Goal: Task Accomplishment & Management: Use online tool/utility

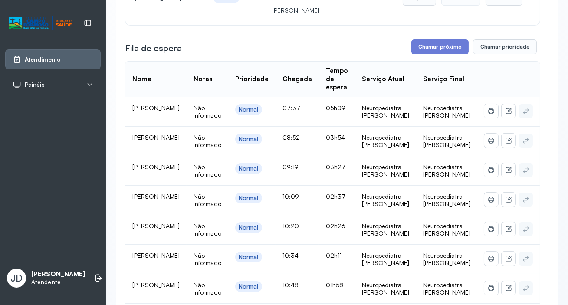
scroll to position [118, 0]
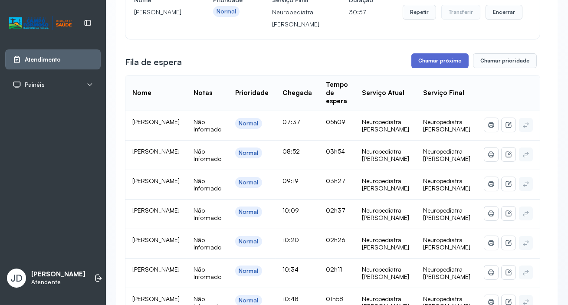
click at [437, 64] on button "Chamar próximo" at bounding box center [439, 60] width 57 height 15
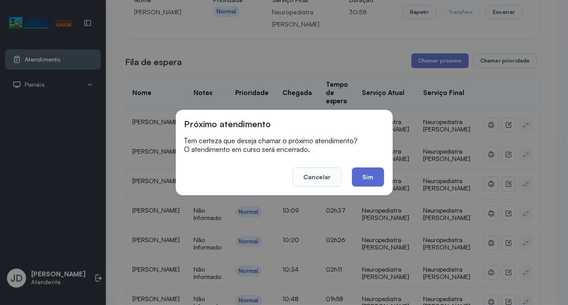
click at [364, 176] on button "Sim" at bounding box center [368, 176] width 32 height 19
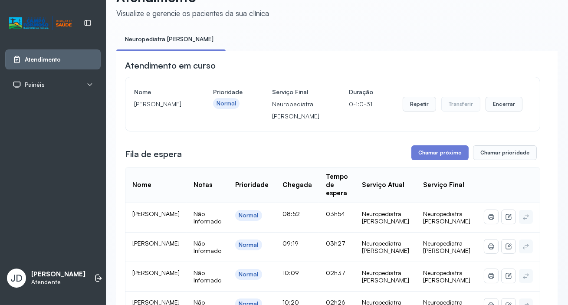
scroll to position [0, 0]
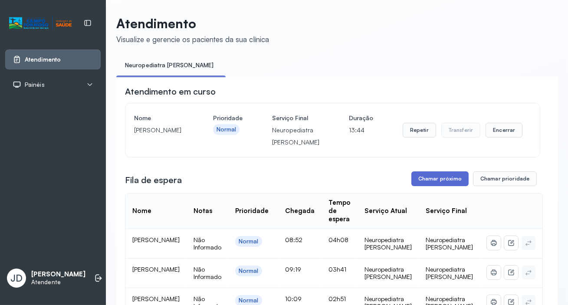
click at [428, 182] on button "Chamar próximo" at bounding box center [439, 178] width 57 height 15
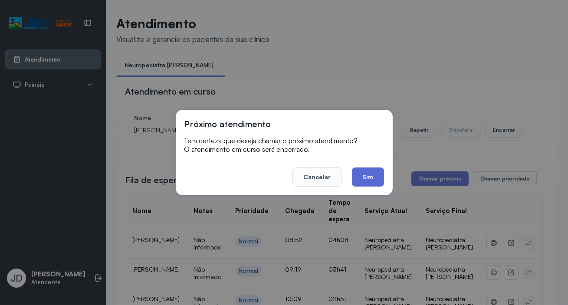
click at [362, 179] on button "Sim" at bounding box center [368, 176] width 32 height 19
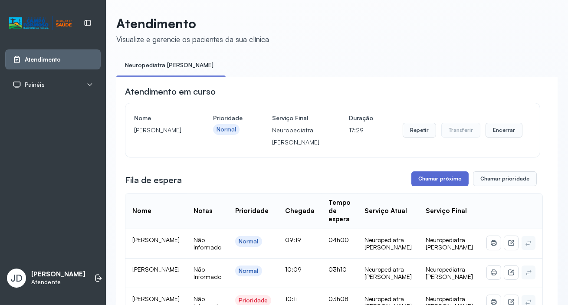
click at [436, 182] on button "Chamar próximo" at bounding box center [439, 178] width 57 height 15
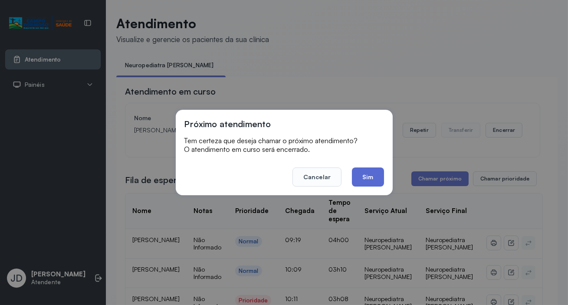
click at [378, 182] on button "Sim" at bounding box center [368, 176] width 32 height 19
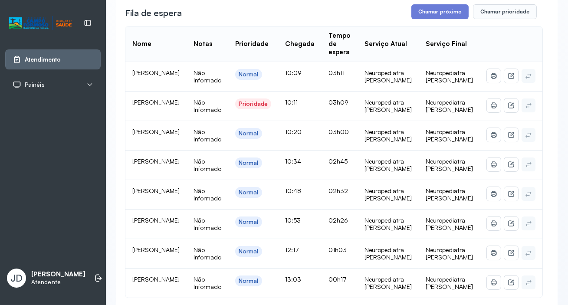
scroll to position [157, 0]
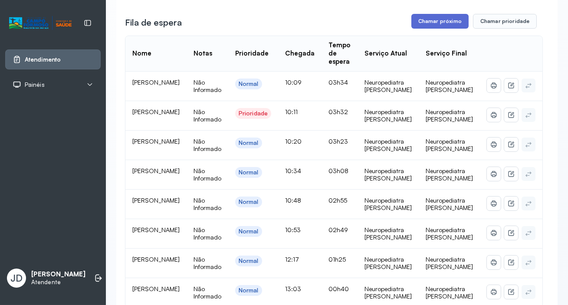
click at [424, 26] on button "Chamar próximo" at bounding box center [439, 21] width 57 height 15
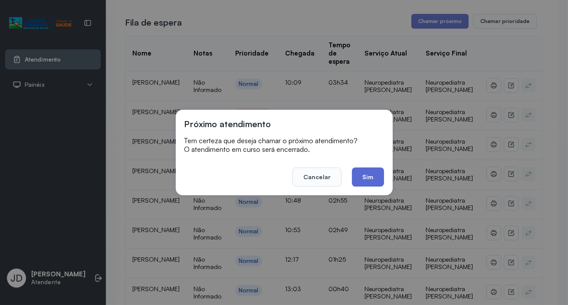
click at [359, 174] on button "Sim" at bounding box center [368, 176] width 32 height 19
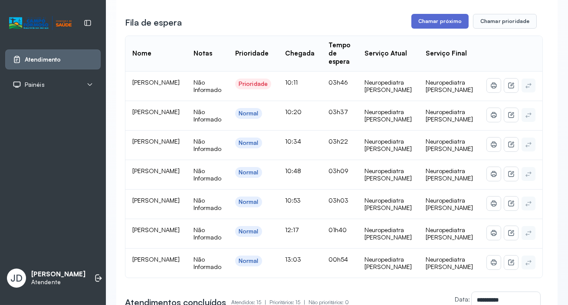
click at [447, 29] on button "Chamar próximo" at bounding box center [439, 21] width 57 height 15
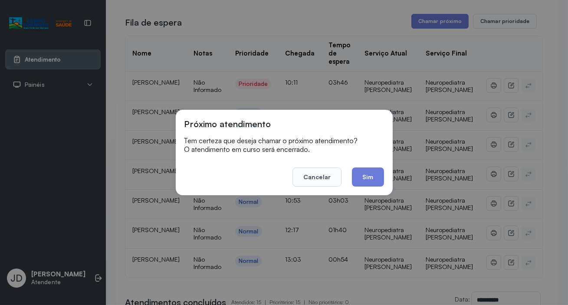
click at [371, 174] on button "Sim" at bounding box center [368, 176] width 32 height 19
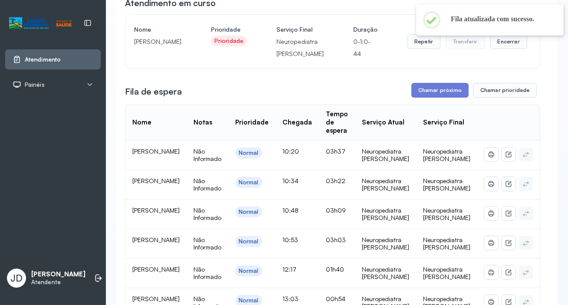
scroll to position [78, 0]
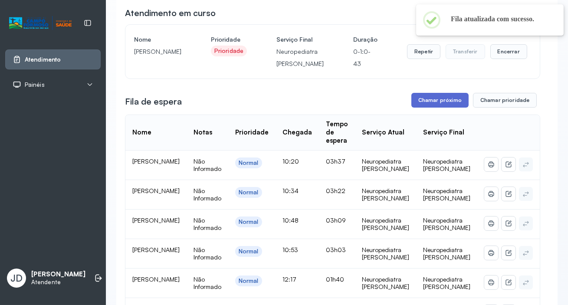
click at [436, 105] on button "Chamar próximo" at bounding box center [439, 100] width 57 height 15
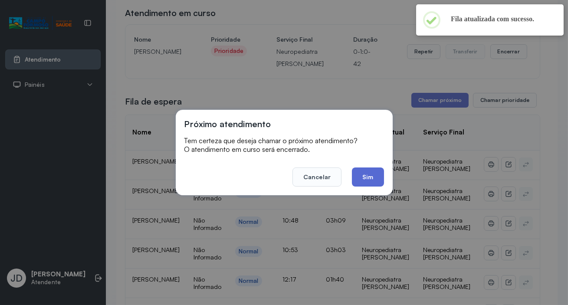
click at [377, 172] on button "Sim" at bounding box center [368, 176] width 32 height 19
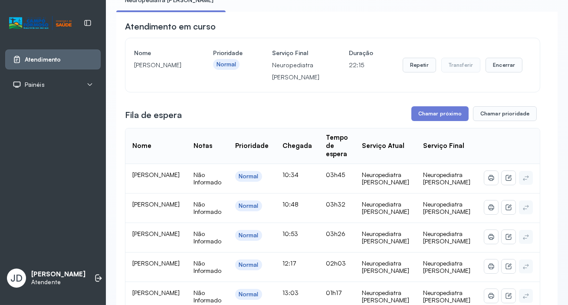
scroll to position [118, 0]
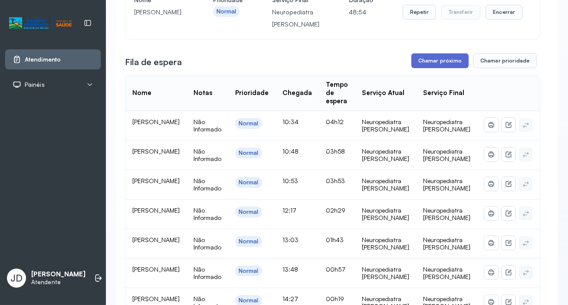
click at [435, 62] on button "Chamar próximo" at bounding box center [439, 60] width 57 height 15
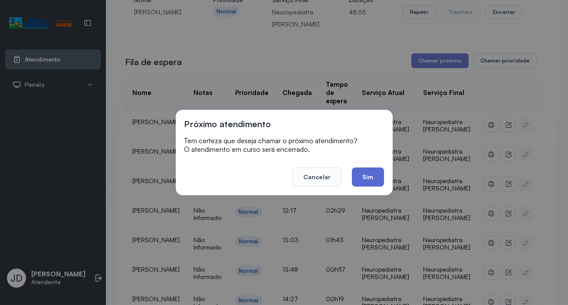
click at [372, 179] on button "Sim" at bounding box center [368, 176] width 32 height 19
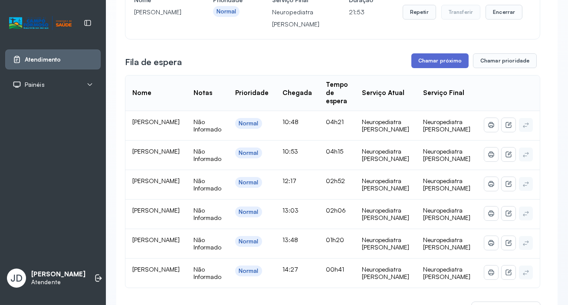
click at [431, 60] on button "Chamar próximo" at bounding box center [439, 60] width 57 height 15
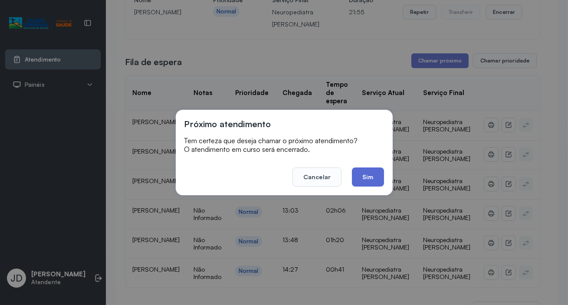
click at [374, 179] on button "Sim" at bounding box center [368, 176] width 32 height 19
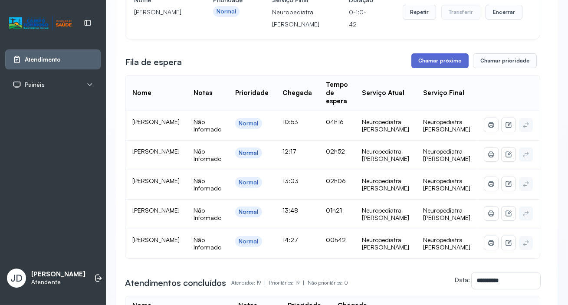
click at [433, 65] on button "Chamar próximo" at bounding box center [439, 60] width 57 height 15
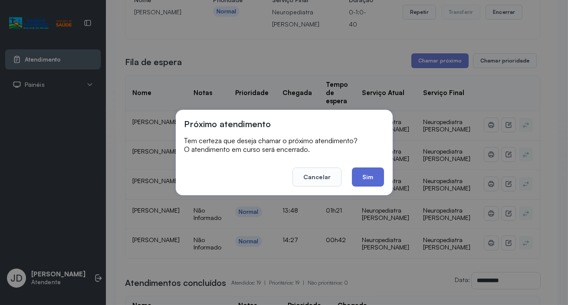
click at [363, 173] on button "Sim" at bounding box center [368, 176] width 32 height 19
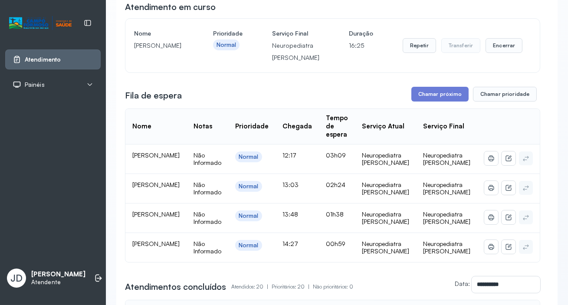
scroll to position [78, 0]
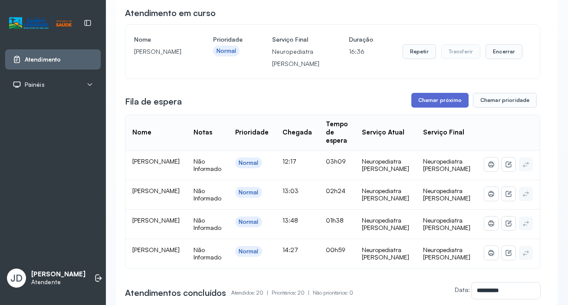
click at [431, 100] on button "Chamar próximo" at bounding box center [439, 100] width 57 height 15
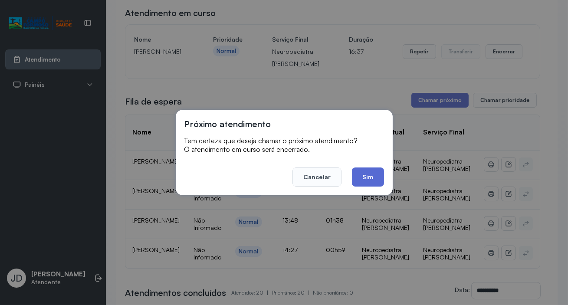
click at [372, 173] on button "Sim" at bounding box center [368, 176] width 32 height 19
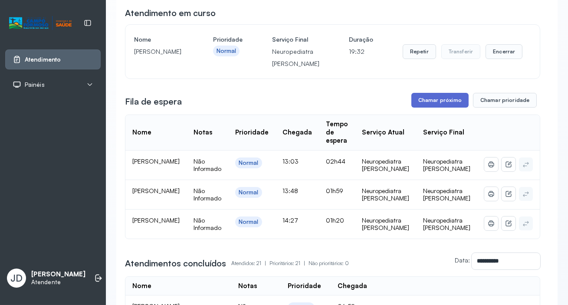
click at [429, 108] on button "Chamar próximo" at bounding box center [439, 100] width 57 height 15
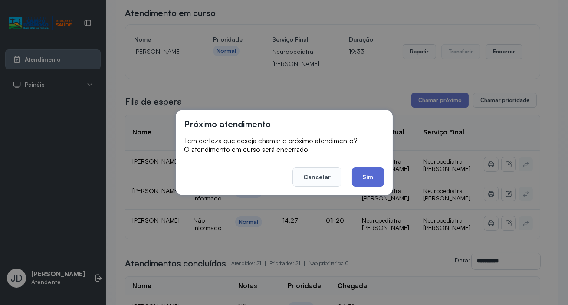
click at [364, 178] on button "Sim" at bounding box center [368, 176] width 32 height 19
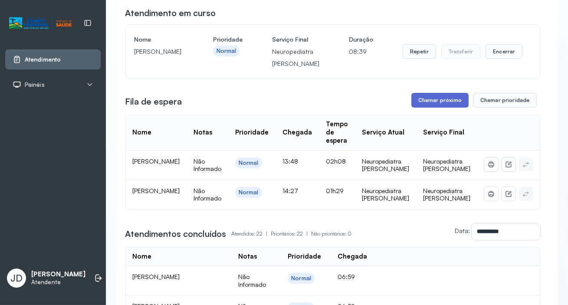
click at [437, 108] on button "Chamar próximo" at bounding box center [439, 100] width 57 height 15
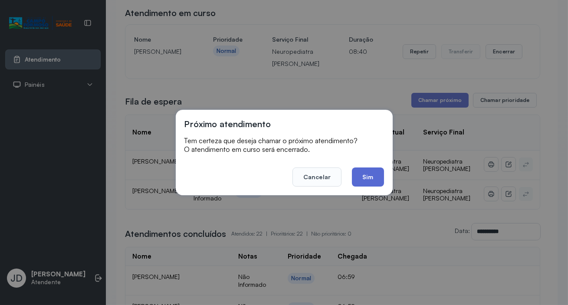
click at [360, 174] on button "Sim" at bounding box center [368, 176] width 32 height 19
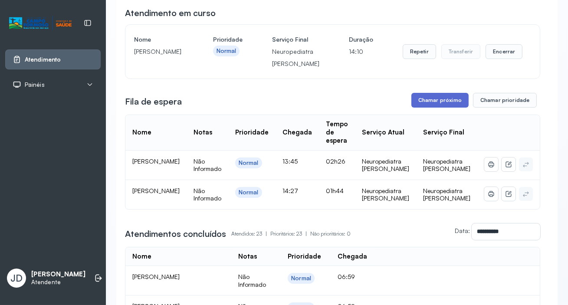
click at [428, 99] on button "Chamar próximo" at bounding box center [439, 100] width 57 height 15
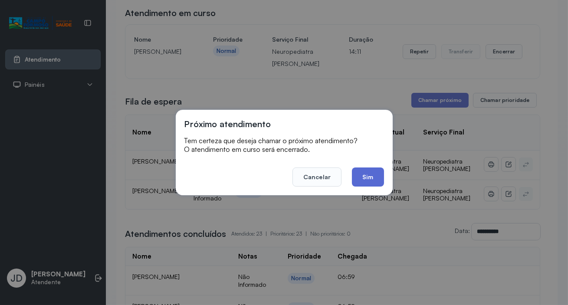
click at [362, 172] on button "Sim" at bounding box center [368, 176] width 32 height 19
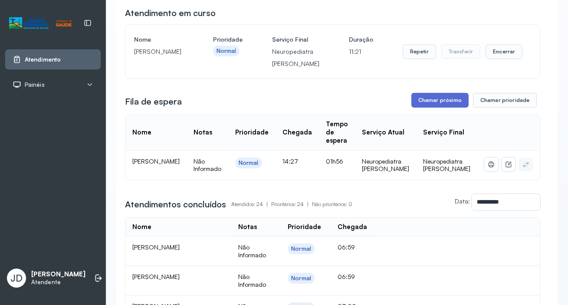
click at [432, 108] on button "Chamar próximo" at bounding box center [439, 100] width 57 height 15
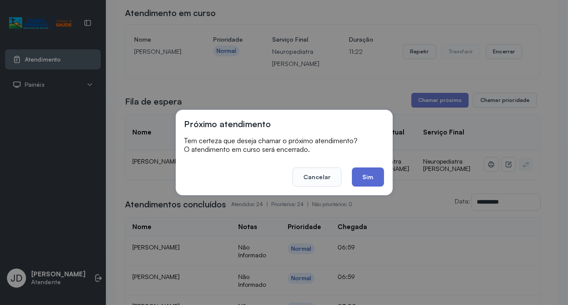
click at [366, 177] on button "Sim" at bounding box center [368, 176] width 32 height 19
